Goal: Task Accomplishment & Management: Manage account settings

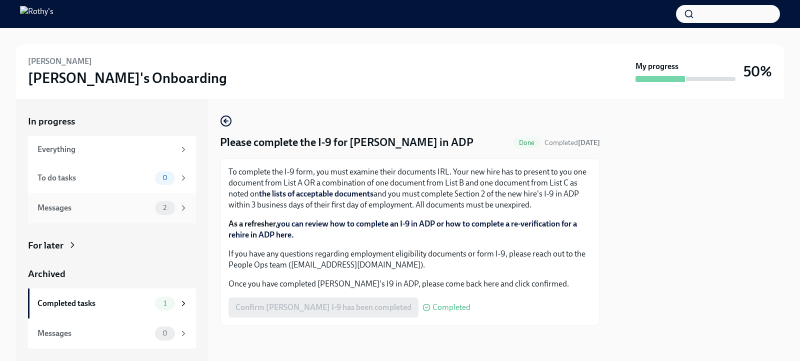
click at [150, 199] on div "Messages 2" at bounding box center [112, 208] width 168 height 30
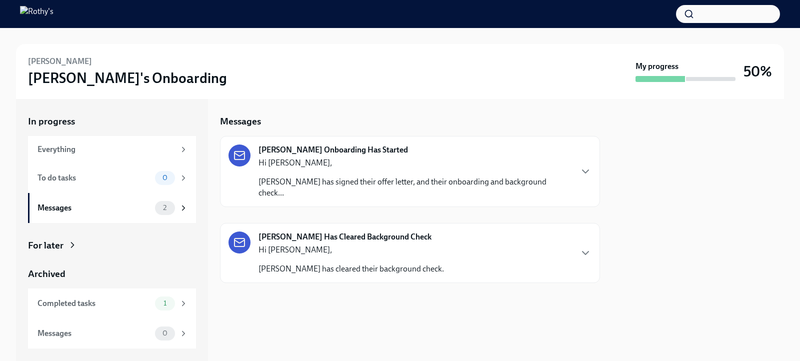
click at [411, 159] on p "Hi [PERSON_NAME]," at bounding box center [415, 163] width 313 height 11
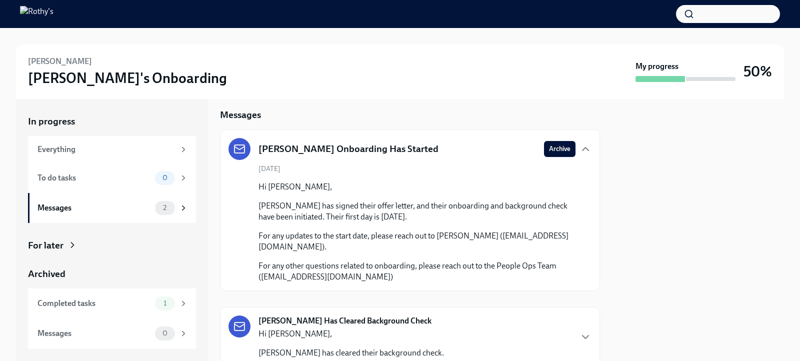
scroll to position [13, 0]
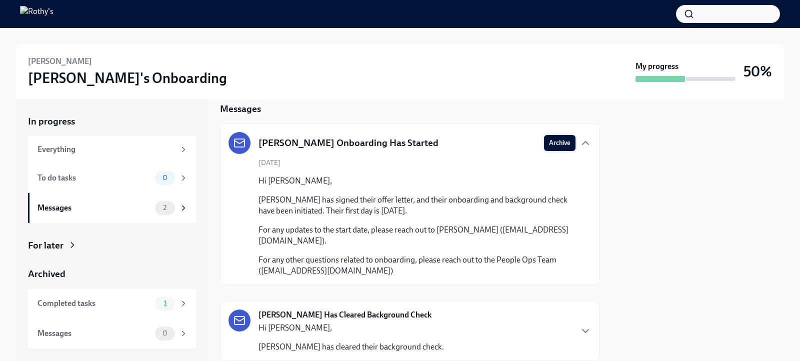
click at [569, 143] on span "Archive" at bounding box center [560, 143] width 22 height 10
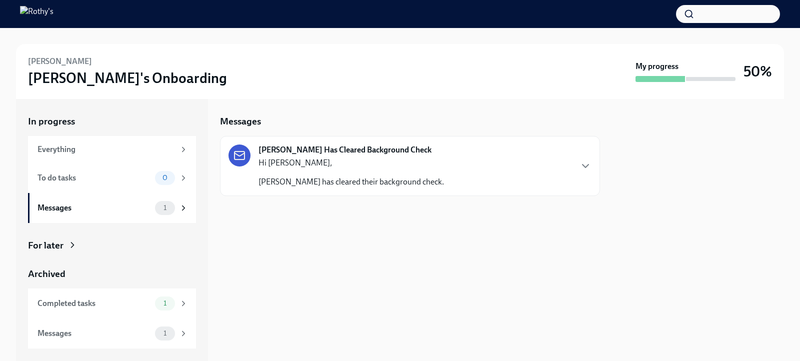
click at [484, 160] on div "[PERSON_NAME] Has Cleared Background Check Hi [PERSON_NAME], [PERSON_NAME] has …" at bounding box center [410, 166] width 363 height 43
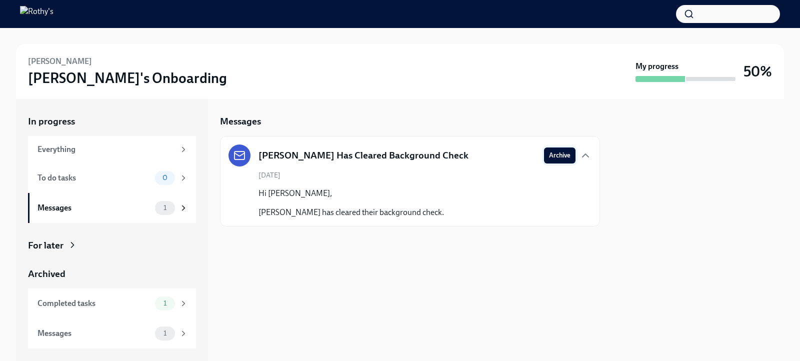
click at [556, 158] on span "Archive" at bounding box center [560, 156] width 22 height 10
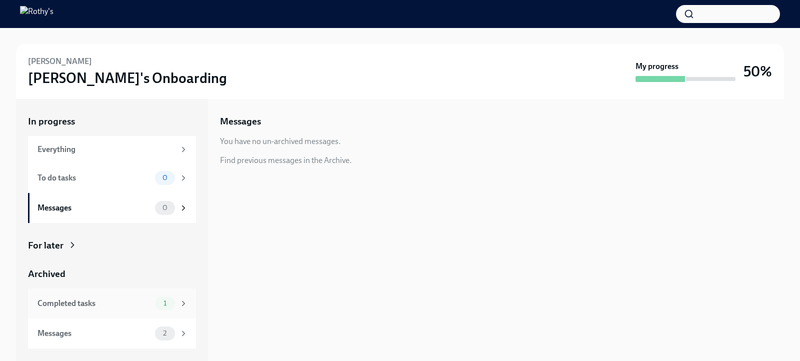
click at [117, 303] on div "Completed tasks" at bounding box center [95, 303] width 114 height 11
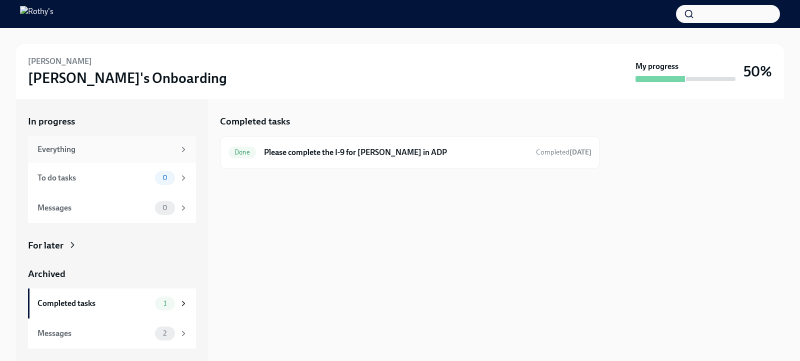
click at [123, 147] on div "Everything" at bounding box center [107, 149] width 138 height 11
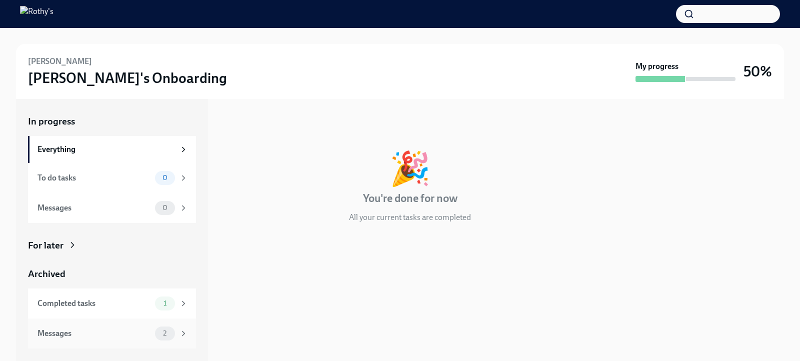
click at [77, 320] on div "Messages 2" at bounding box center [112, 334] width 168 height 30
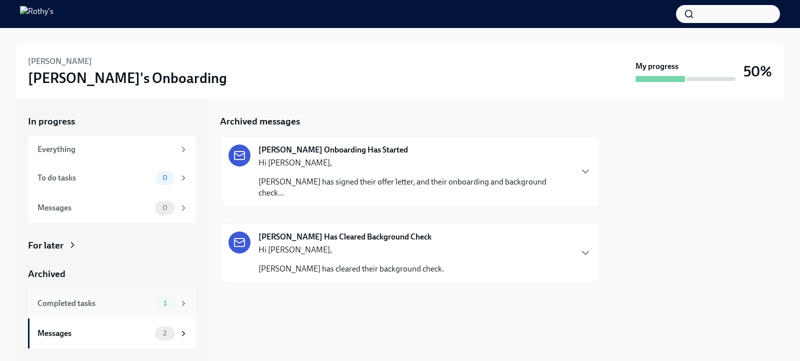
click at [83, 312] on div "Completed tasks 1" at bounding box center [112, 304] width 168 height 30
